Goal: Find specific page/section: Find specific page/section

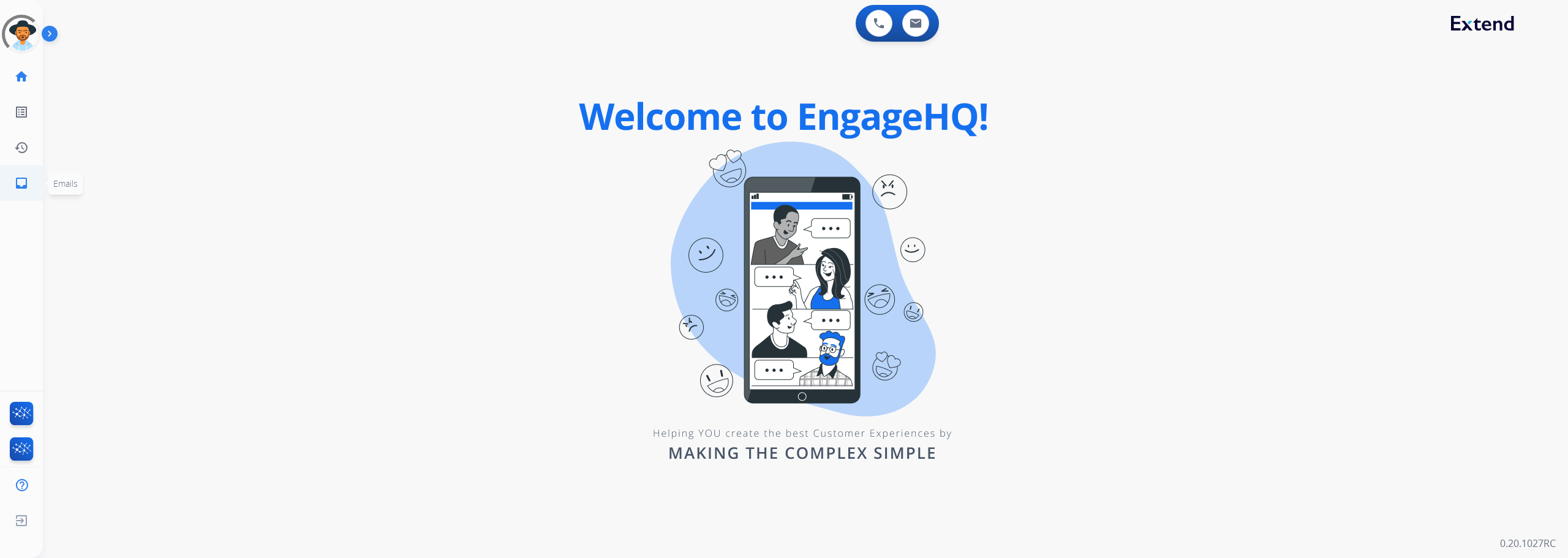
click at [27, 184] on mat-icon "inbox" at bounding box center [21, 183] width 15 height 15
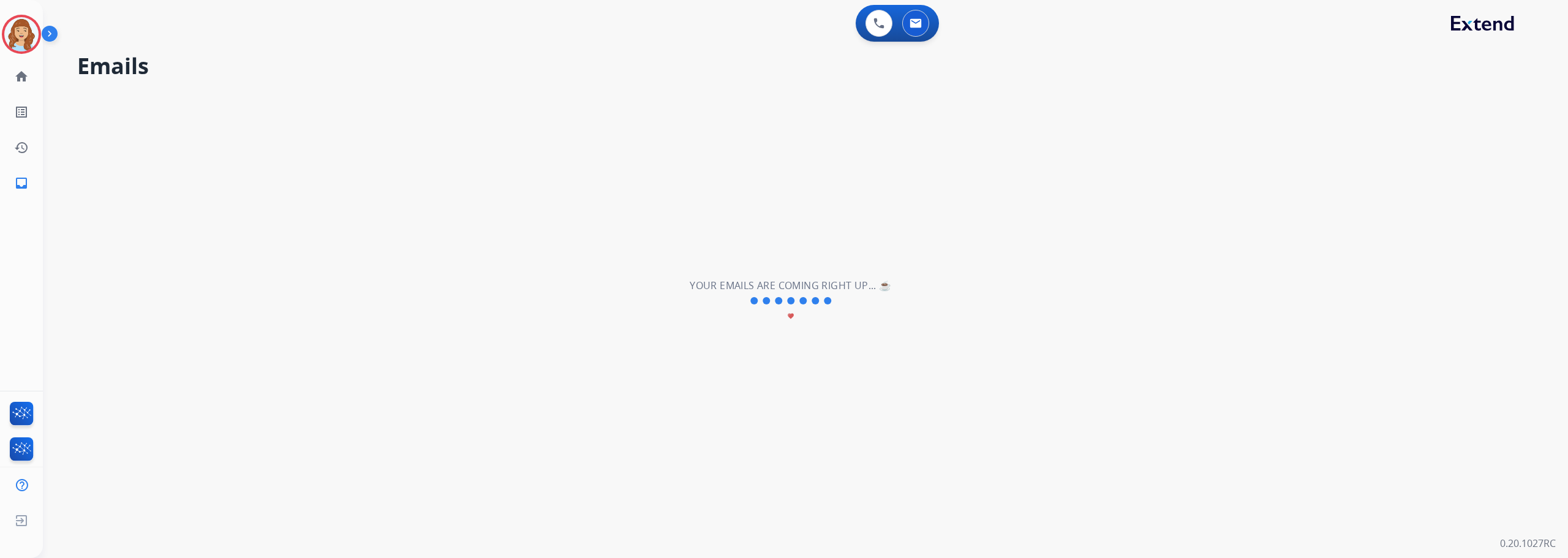
click at [27, 184] on mat-icon "inbox" at bounding box center [21, 183] width 15 height 15
